Goal: Navigation & Orientation: Find specific page/section

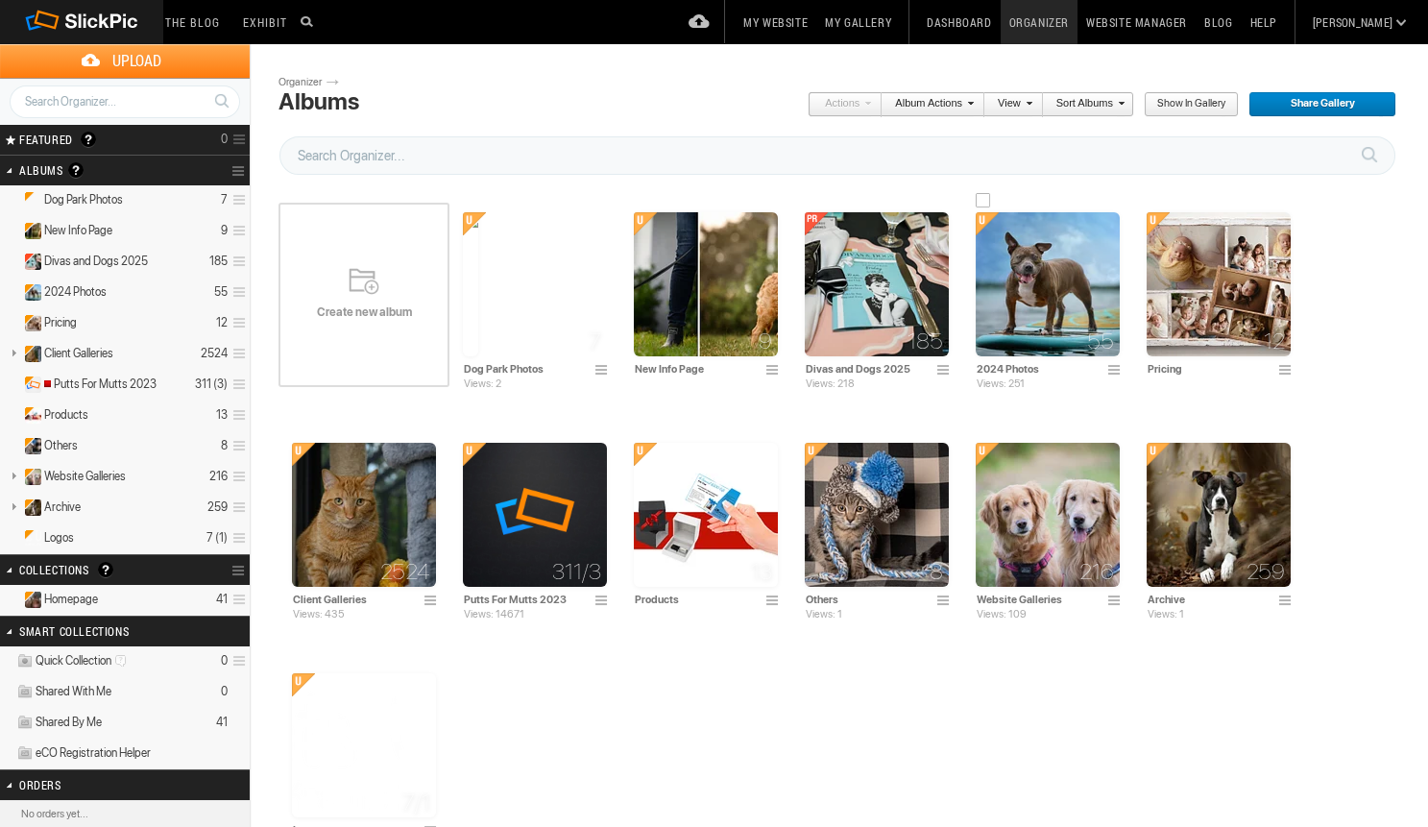
click at [1043, 306] on img at bounding box center [1048, 284] width 144 height 144
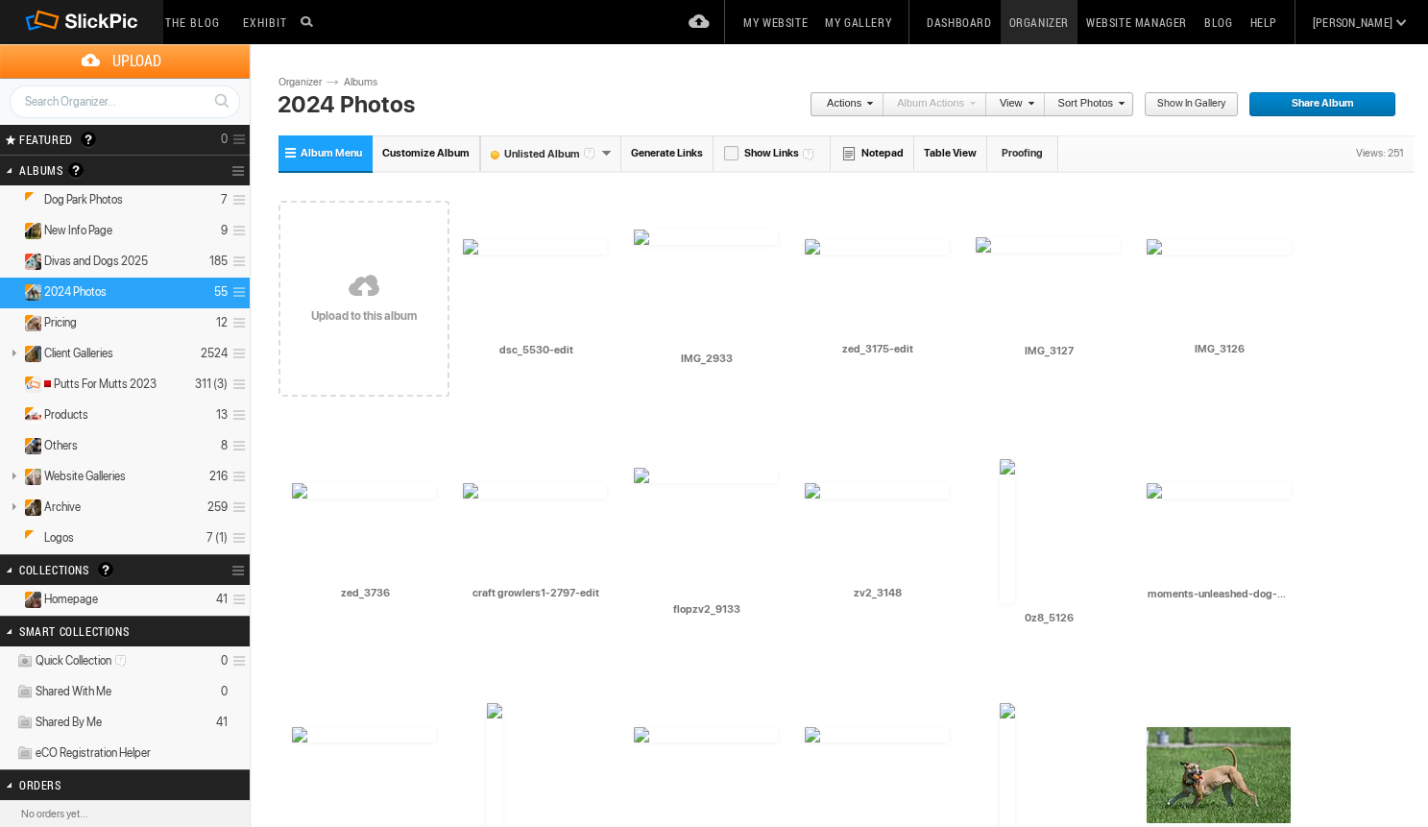
click at [361, 274] on link at bounding box center [364, 288] width 171 height 222
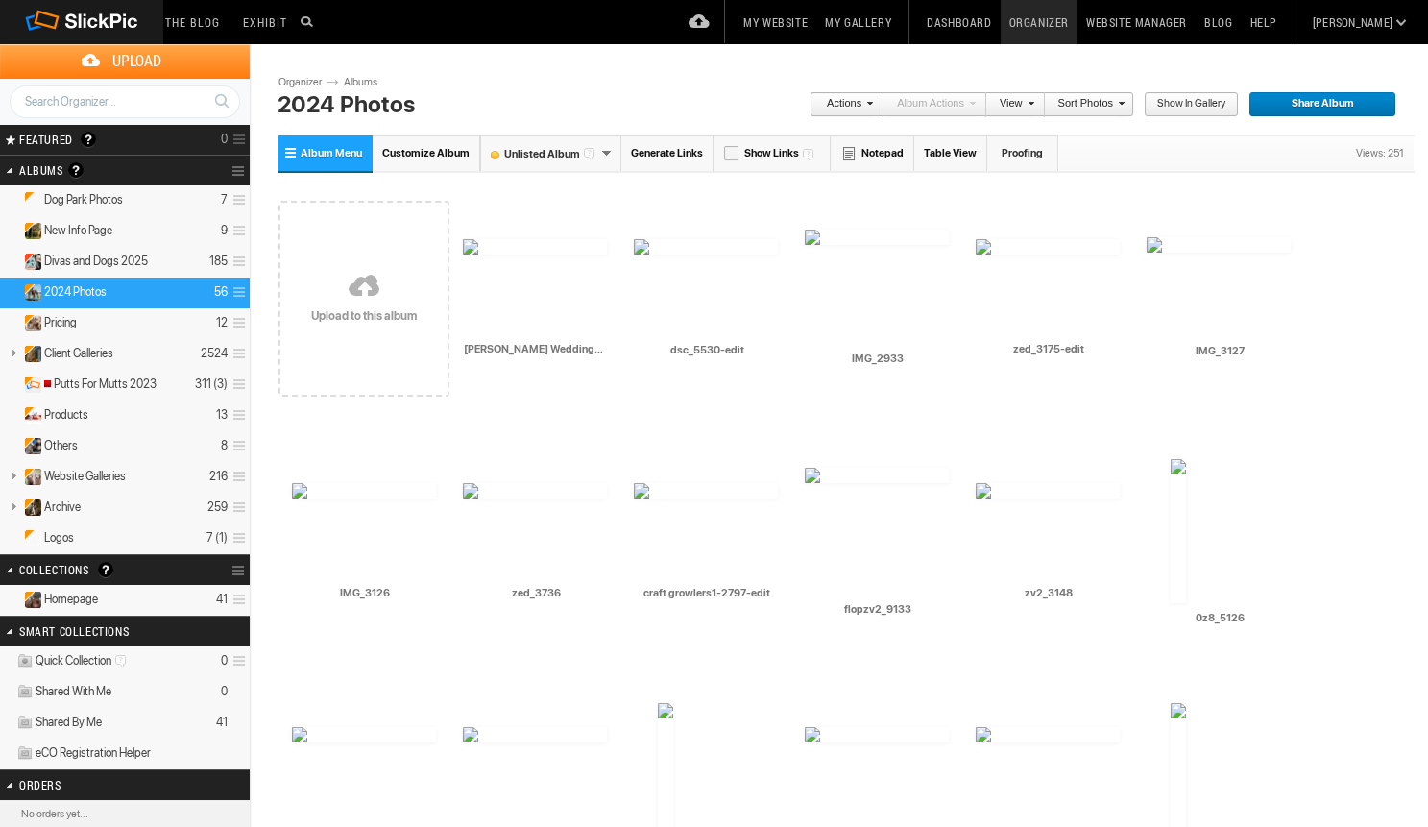
click at [1241, 23] on link "Blog" at bounding box center [1218, 22] width 45 height 44
